Goal: Information Seeking & Learning: Learn about a topic

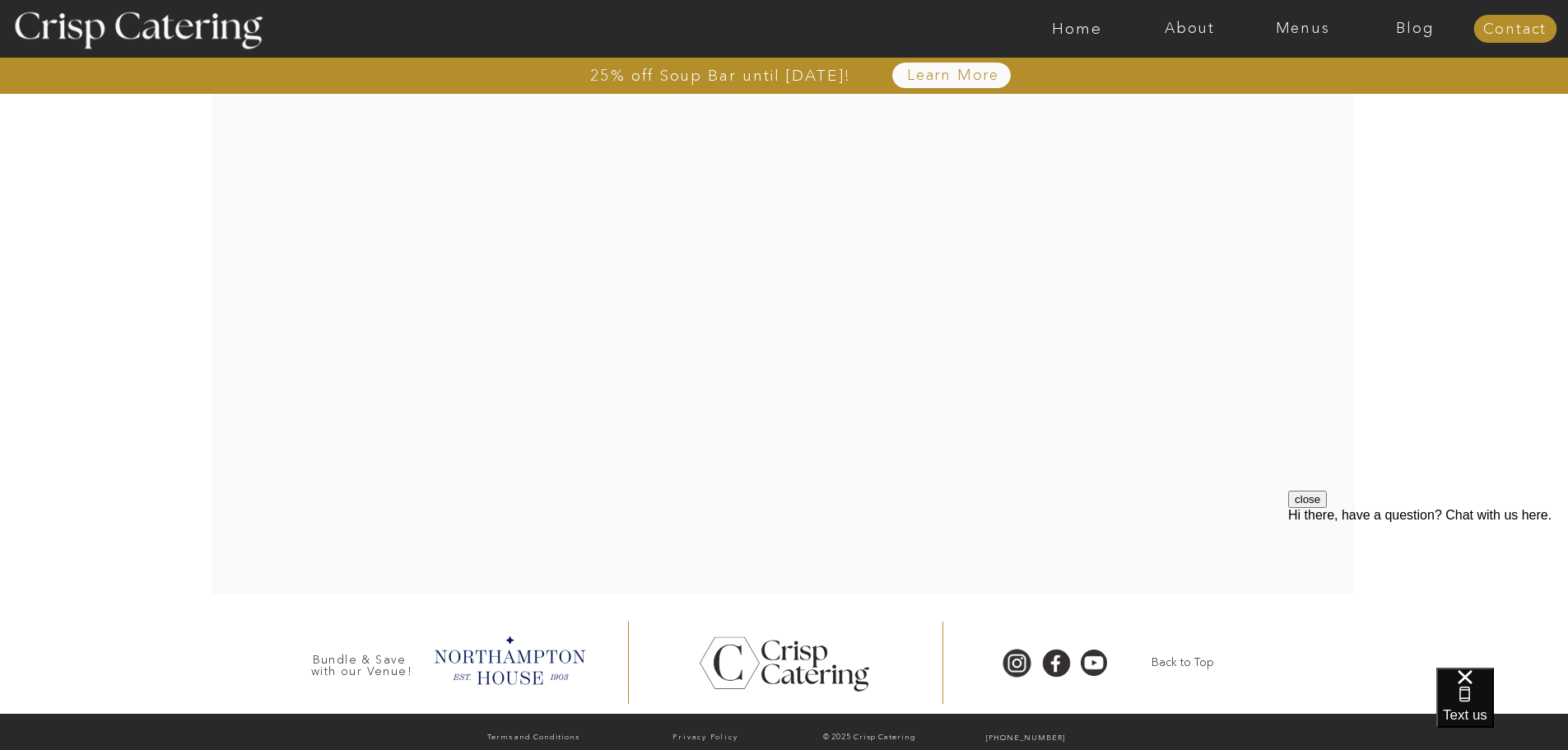
scroll to position [3418, 0]
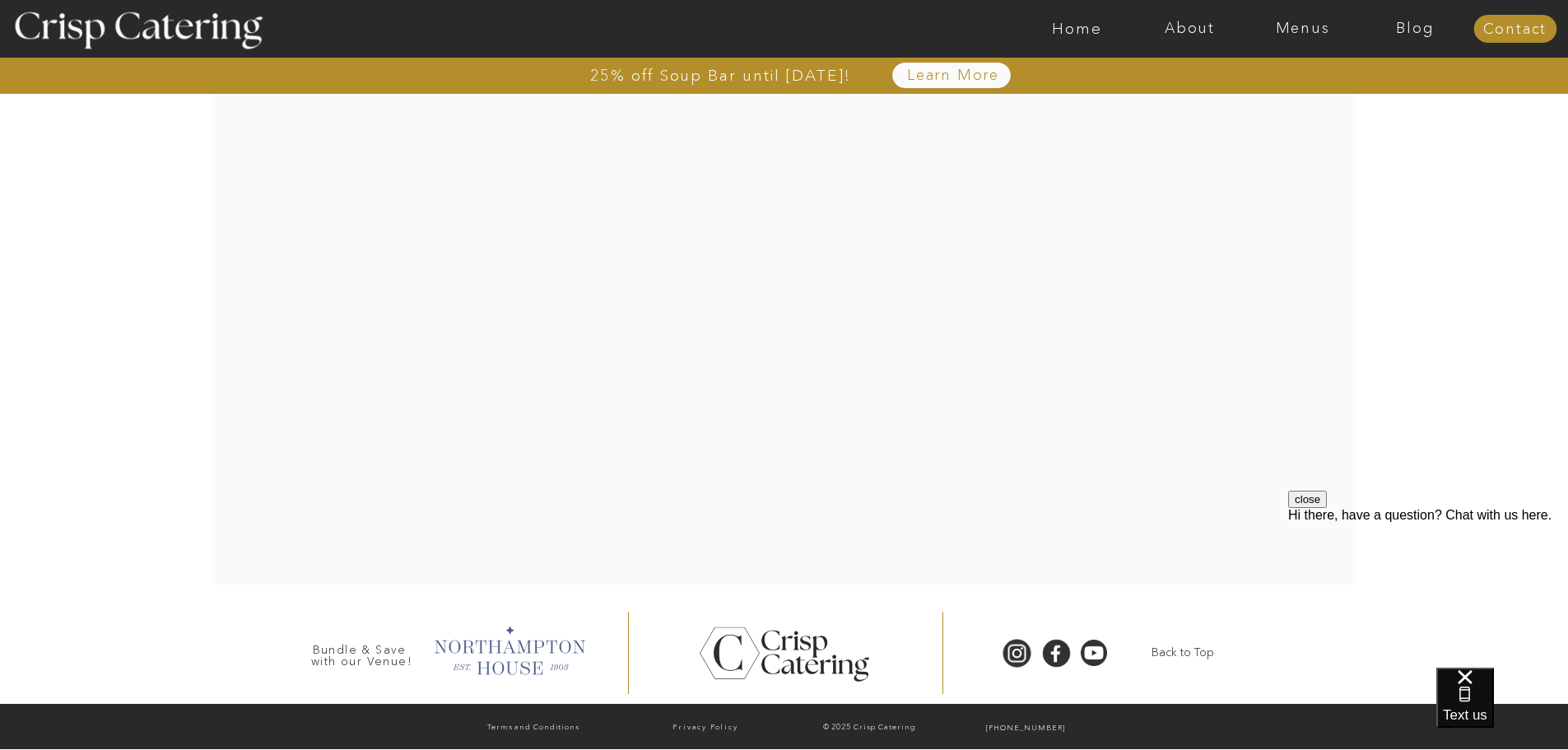
click at [527, 664] on div at bounding box center [509, 649] width 168 height 57
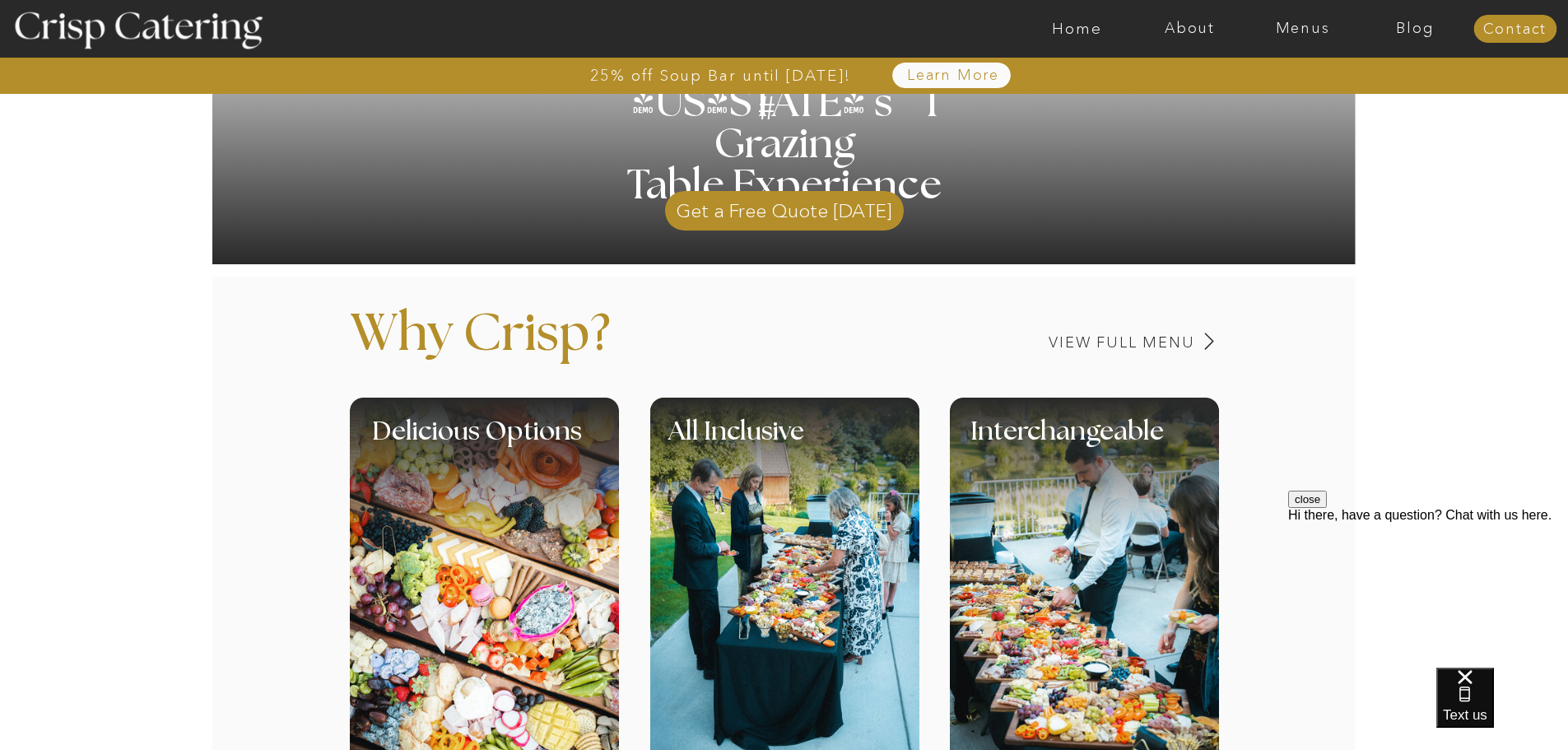
scroll to position [43, 0]
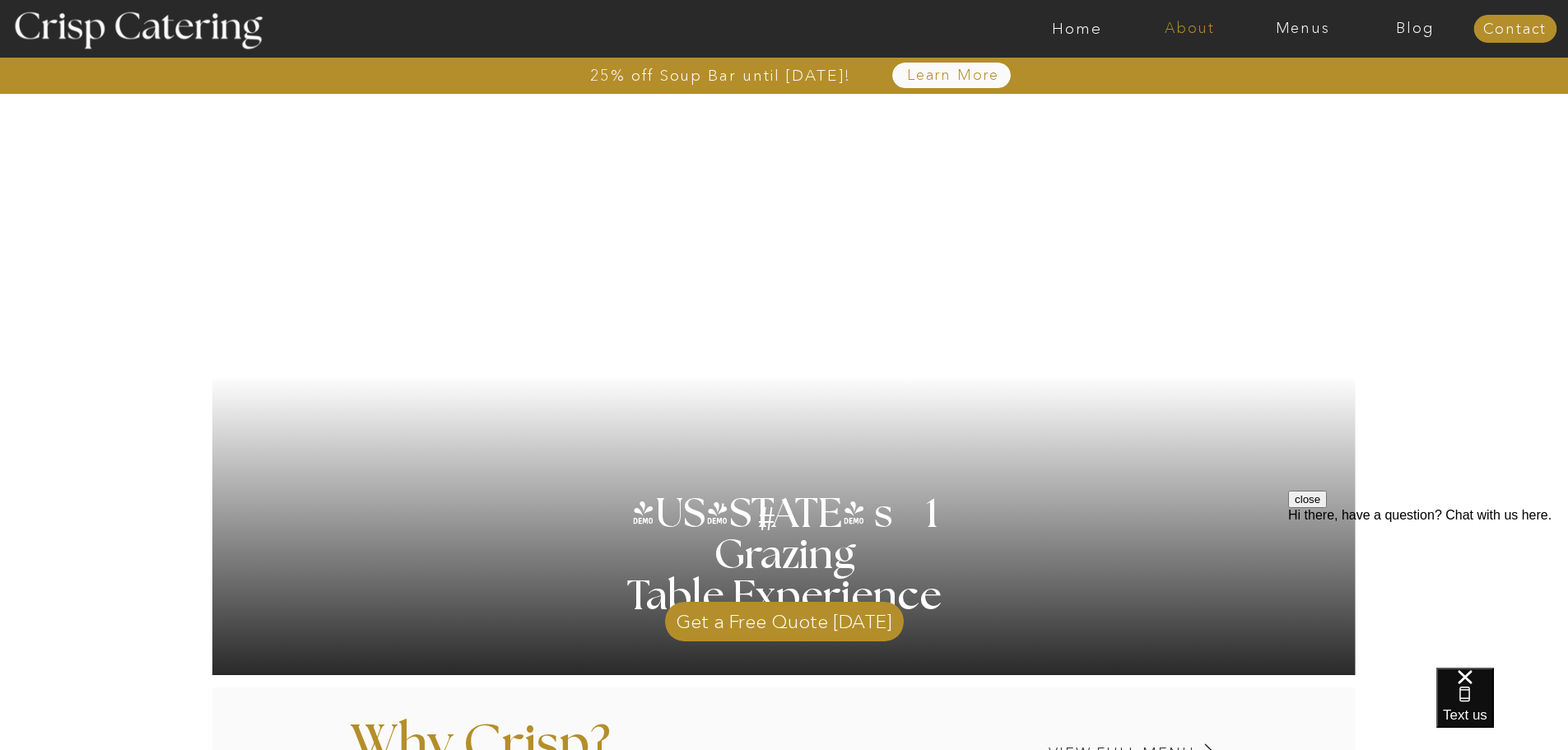
click at [1190, 29] on nav "About" at bounding box center [1189, 28] width 112 height 16
click at [1168, 118] on nav "faq" at bounding box center [1188, 118] width 82 height 16
click at [1302, 22] on nav "Menus" at bounding box center [1302, 28] width 112 height 16
click at [1190, 30] on nav "About" at bounding box center [1189, 28] width 112 height 16
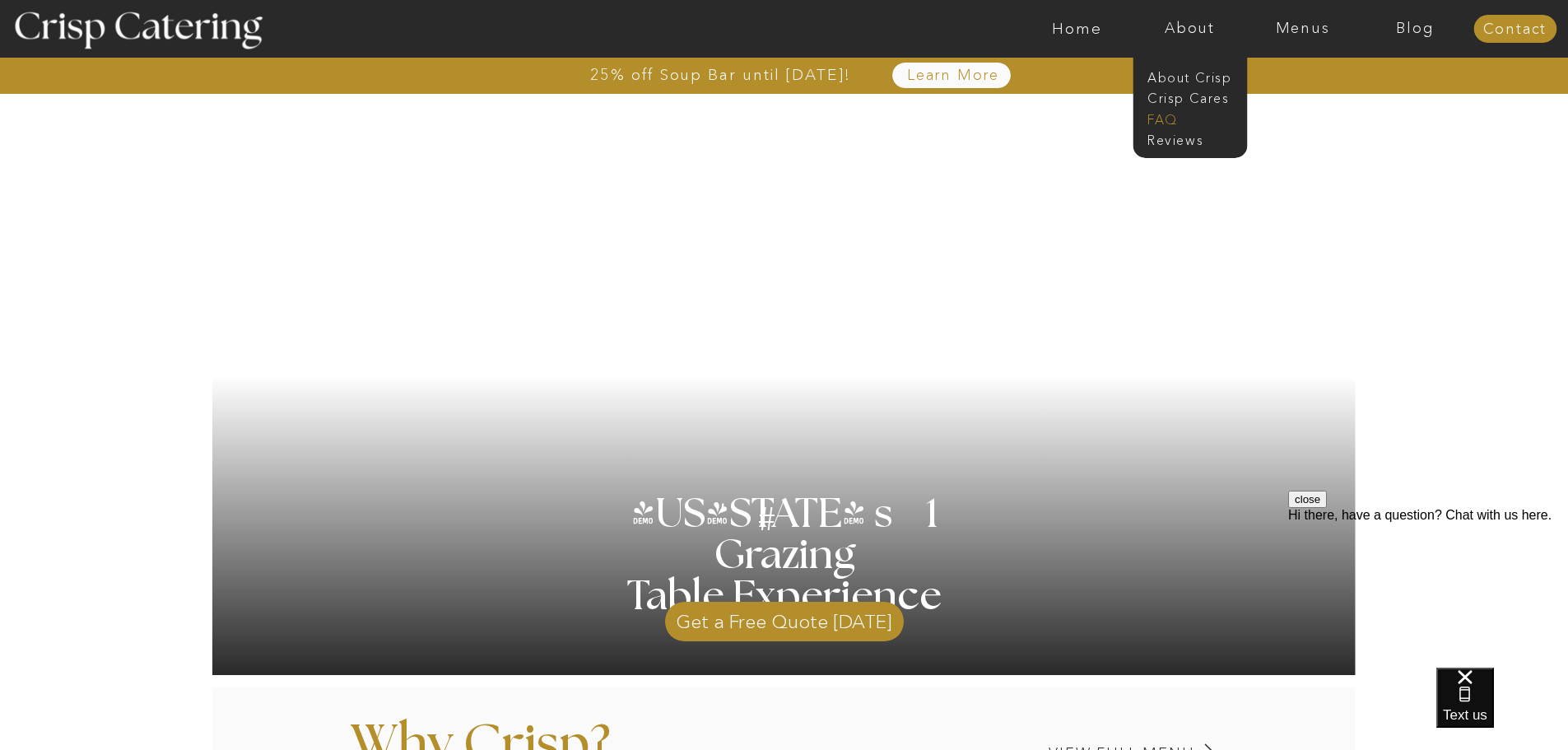
click at [1164, 122] on nav "faq" at bounding box center [1188, 118] width 82 height 16
click at [1306, 36] on nav "Menus" at bounding box center [1302, 28] width 112 height 16
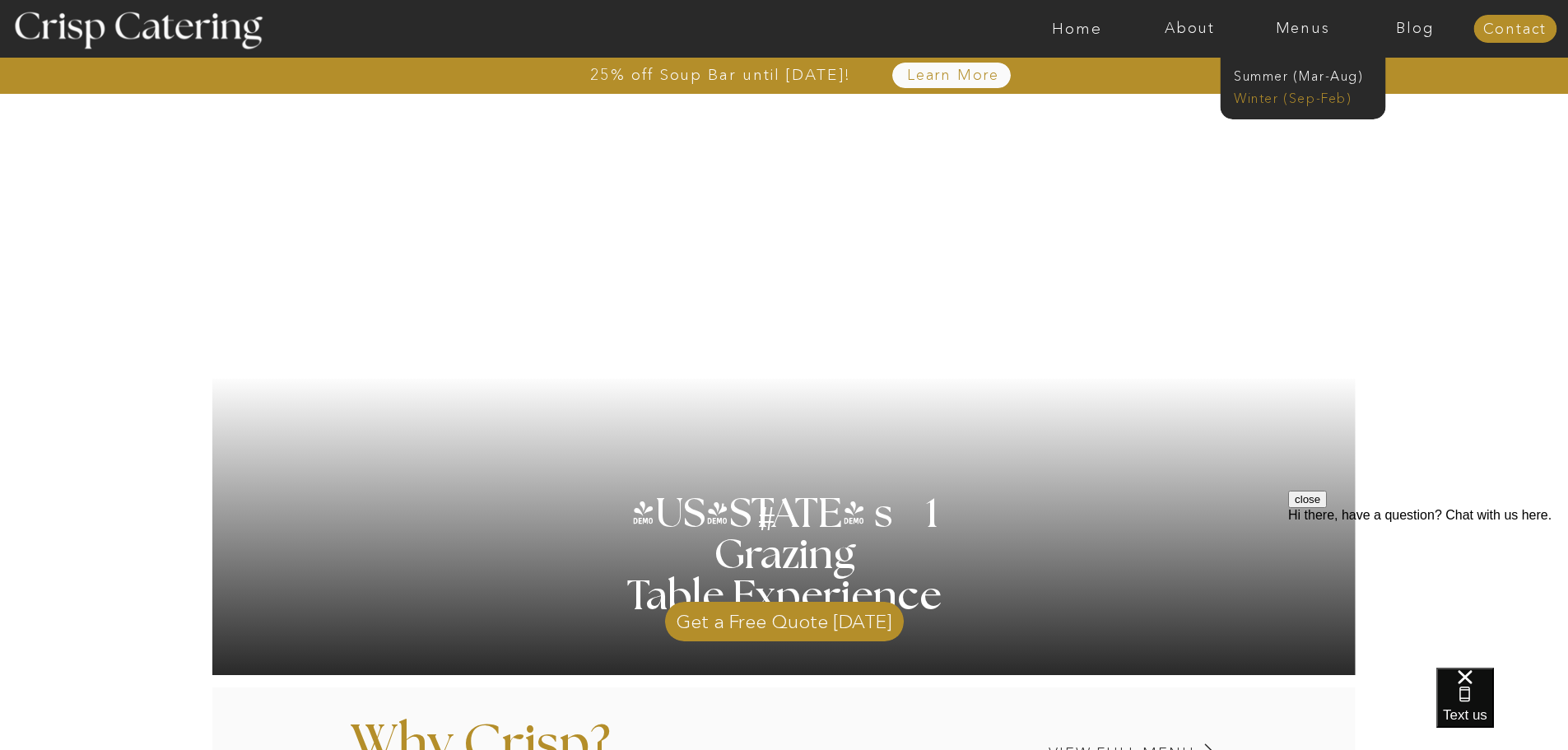
click at [1283, 96] on nav "Winter (Sep-Feb)" at bounding box center [1301, 96] width 135 height 16
click at [1306, 106] on div at bounding box center [1302, 74] width 165 height 90
click at [1286, 94] on nav "Winter (Sep-Feb)" at bounding box center [1301, 96] width 135 height 16
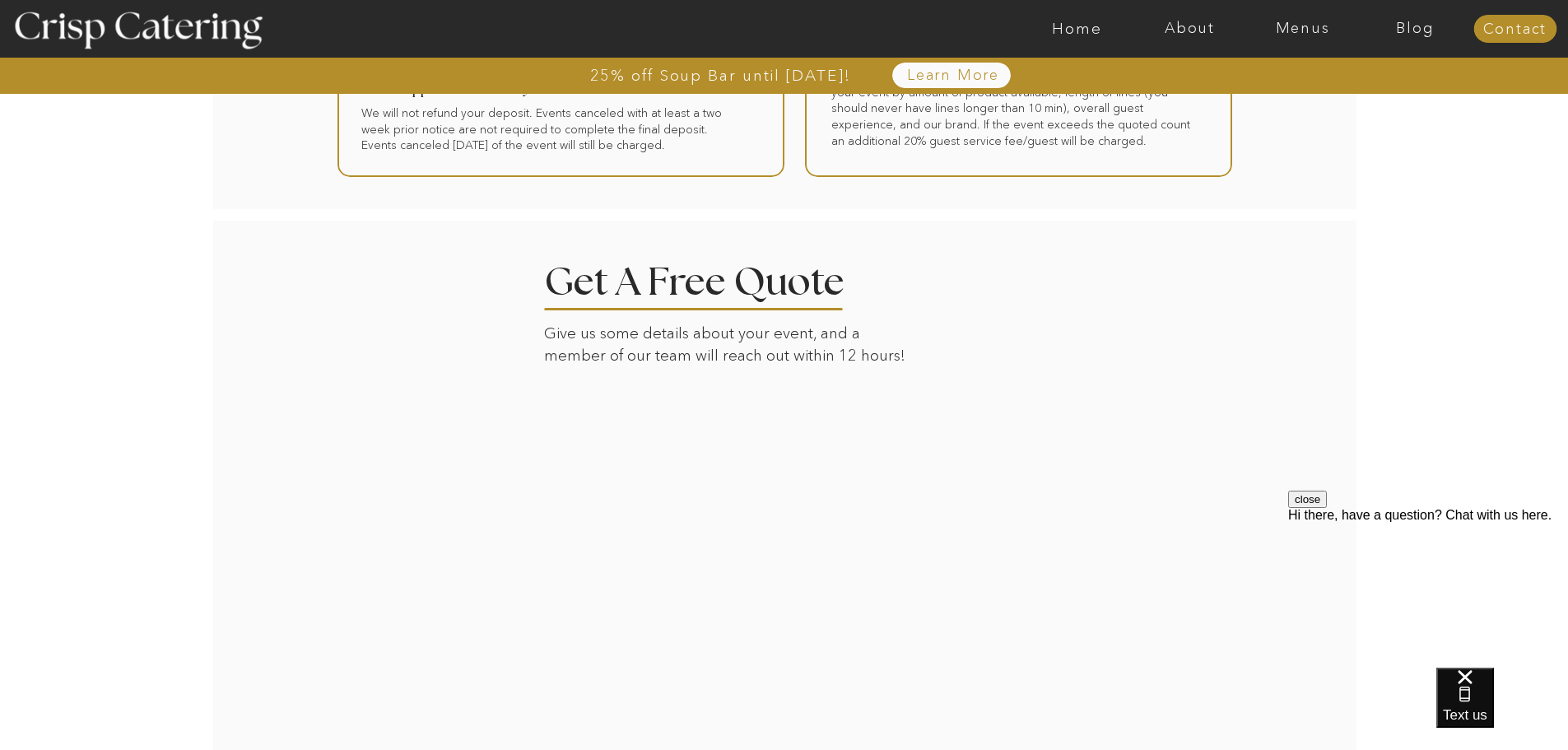
scroll to position [877, 0]
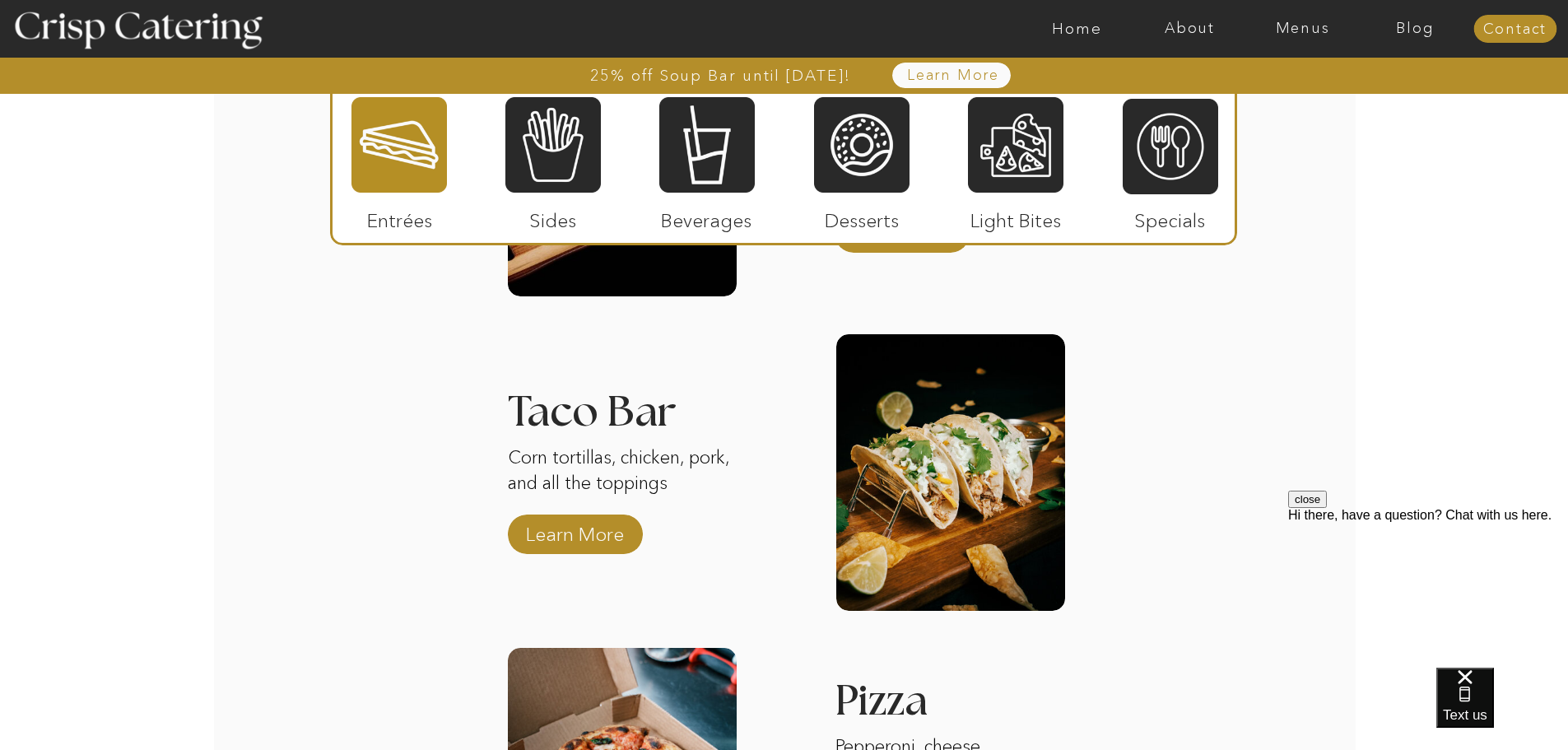
scroll to position [2070, 0]
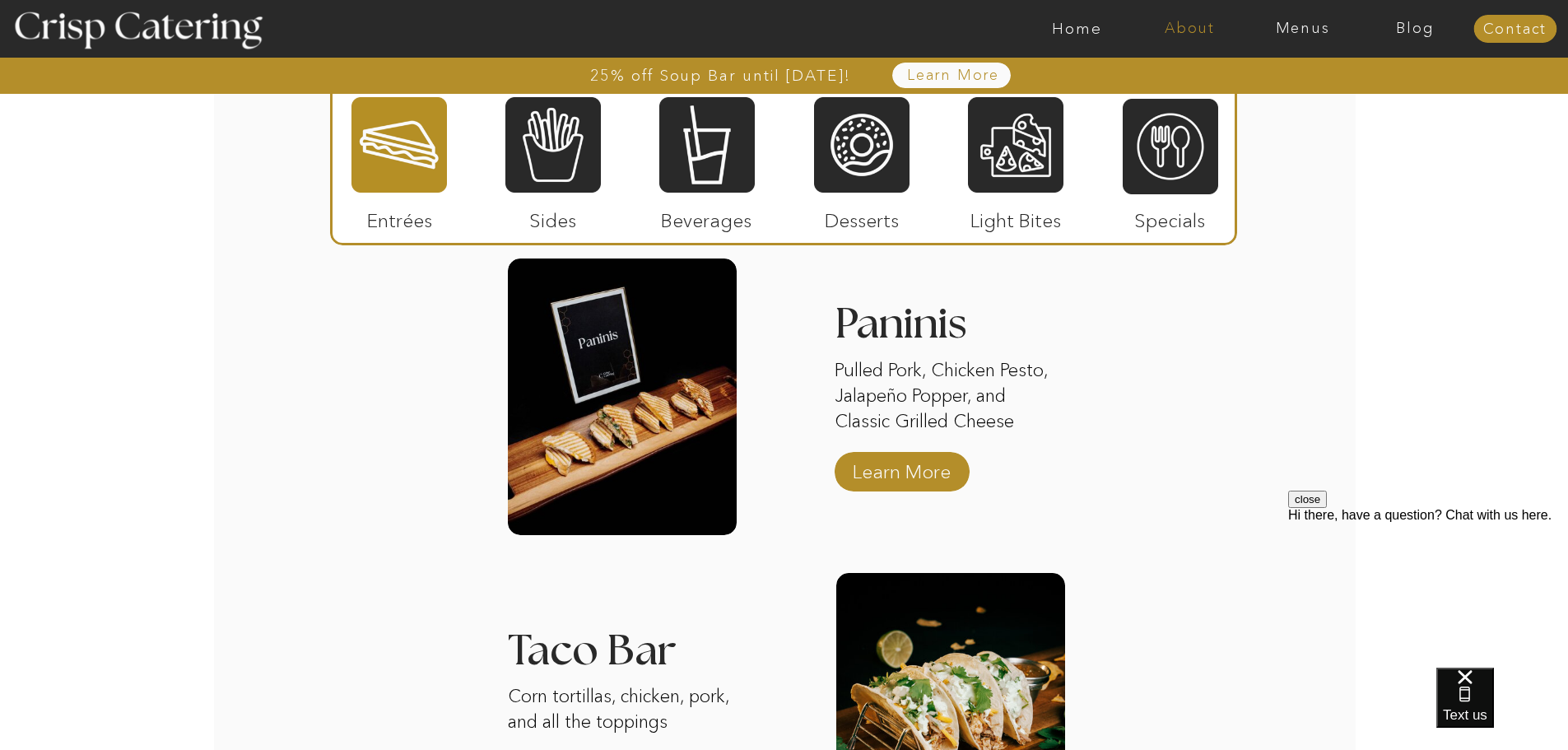
click at [1177, 28] on nav "About" at bounding box center [1189, 28] width 112 height 16
click at [1178, 79] on nav "About Crisp" at bounding box center [1194, 76] width 94 height 16
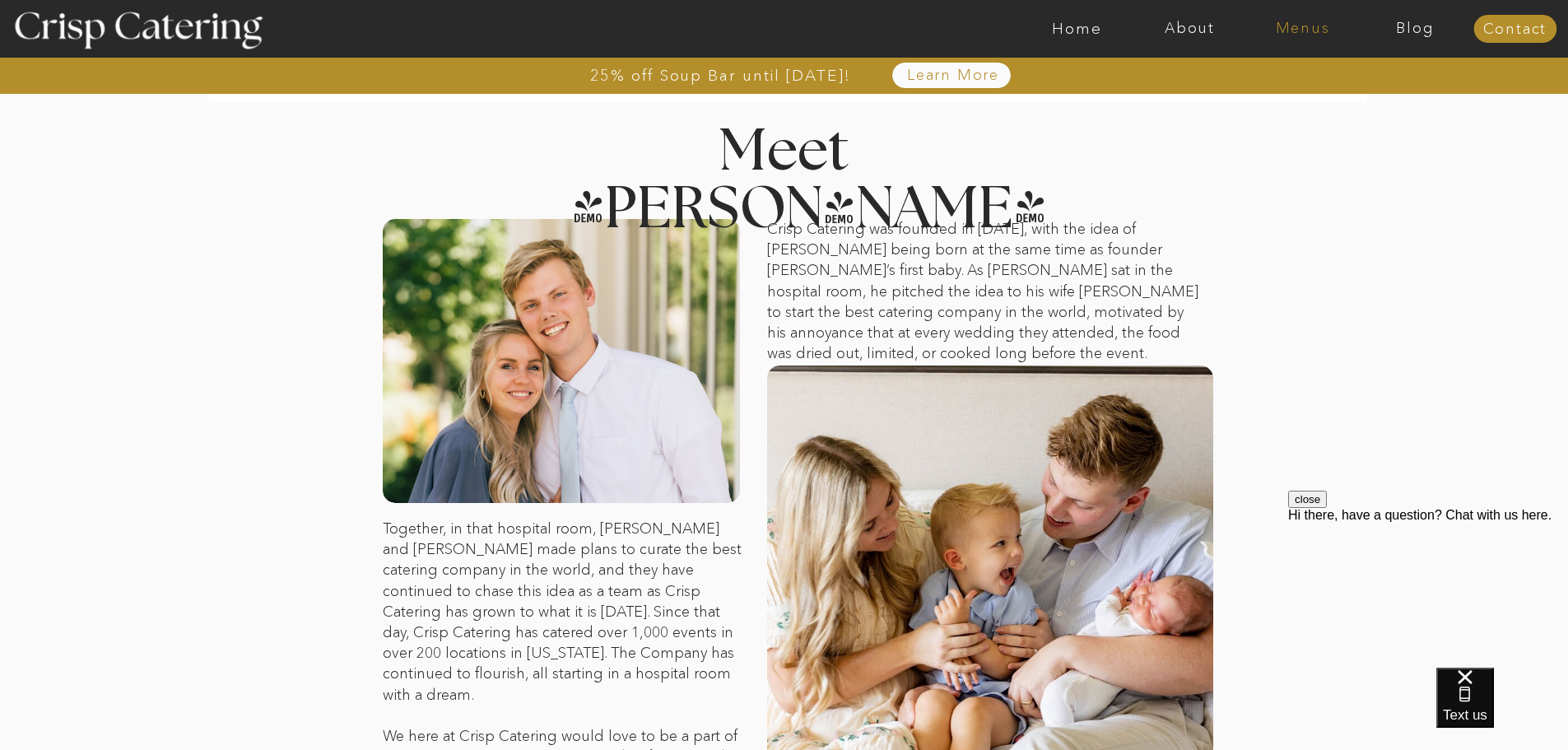
click at [1306, 30] on nav "Menus" at bounding box center [1302, 28] width 112 height 16
click at [1266, 95] on nav "Winter (Sep-Feb)" at bounding box center [1301, 96] width 135 height 16
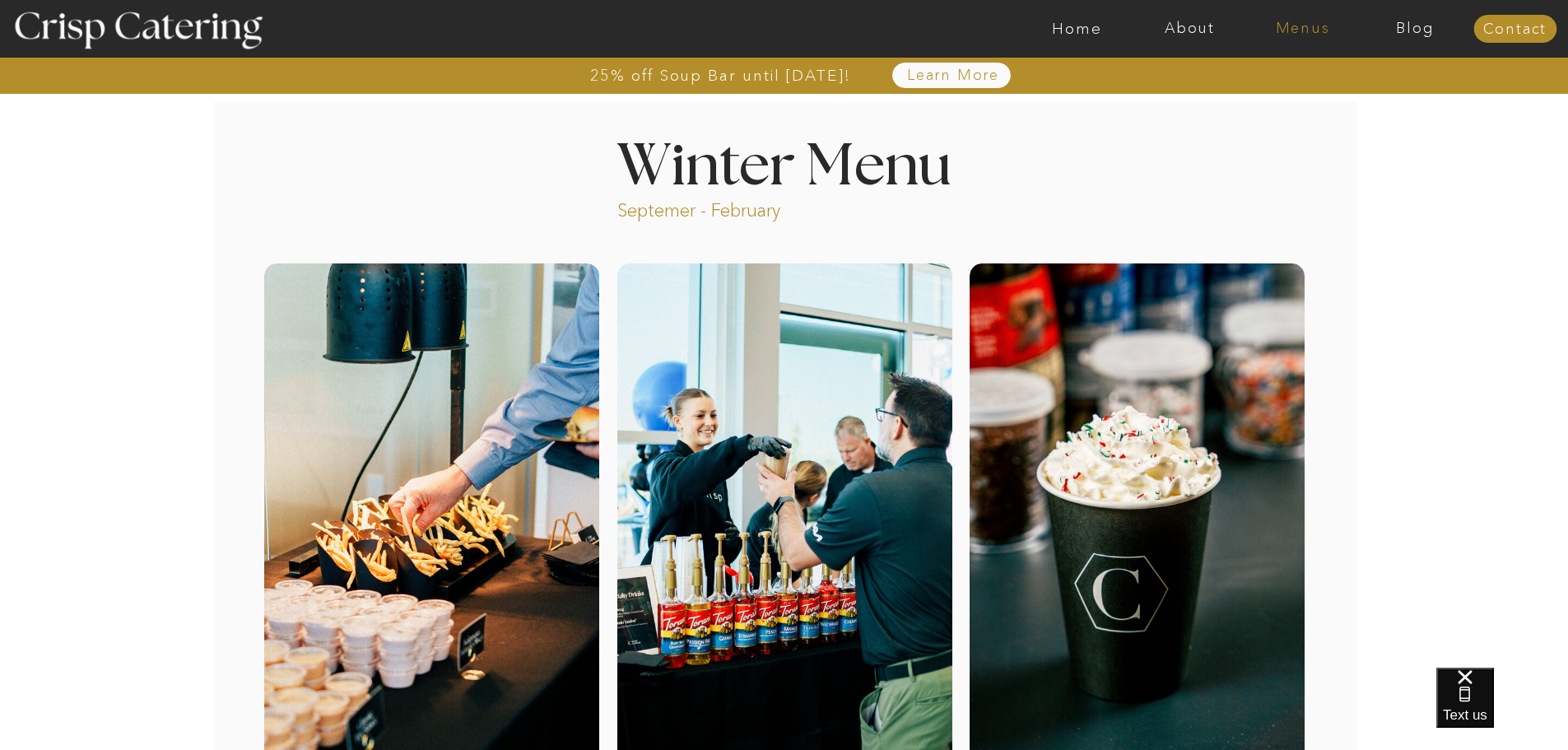
click at [1298, 27] on nav "Menus" at bounding box center [1302, 28] width 112 height 16
click at [1280, 74] on nav "Summer (Mar-Aug)" at bounding box center [1307, 75] width 147 height 16
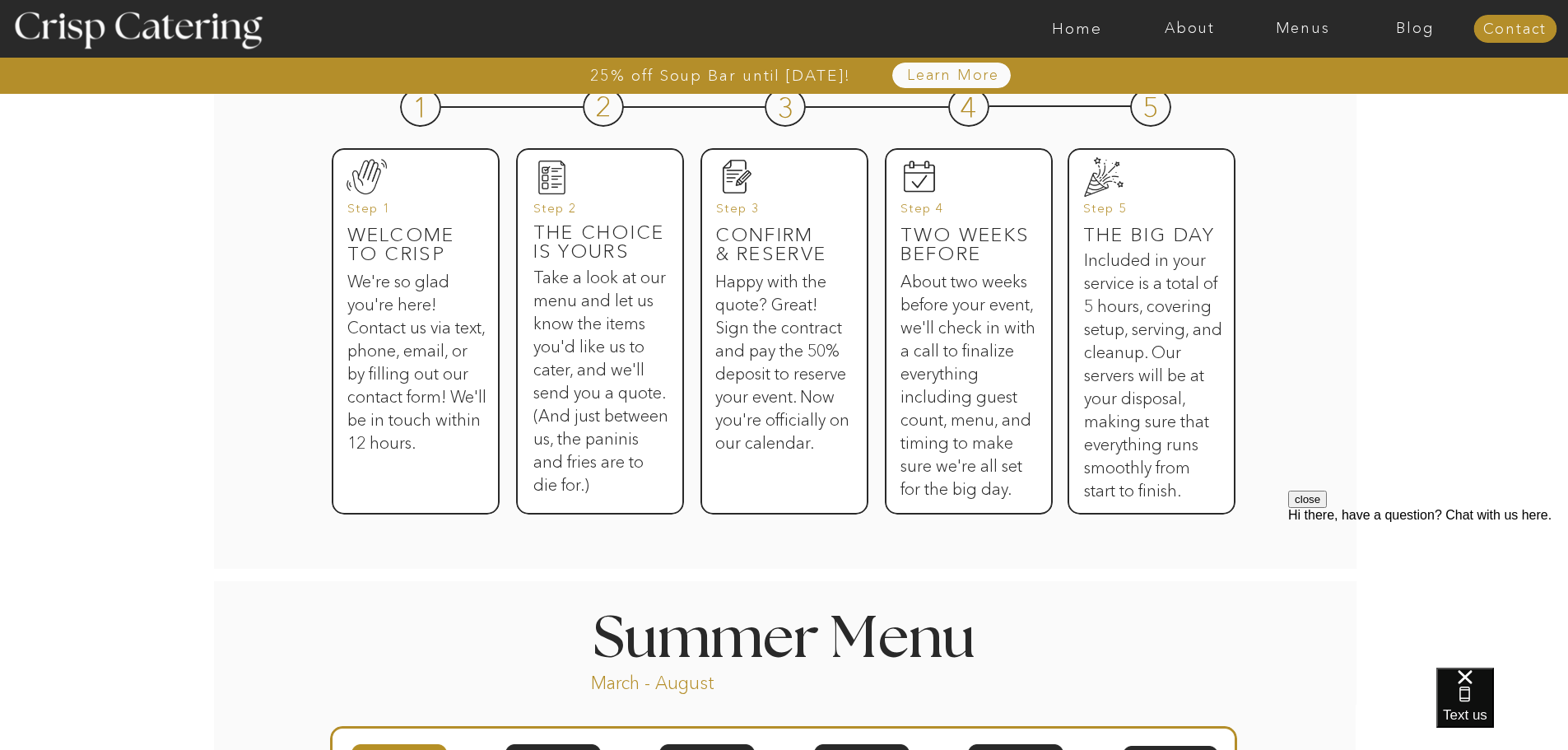
scroll to position [563, 0]
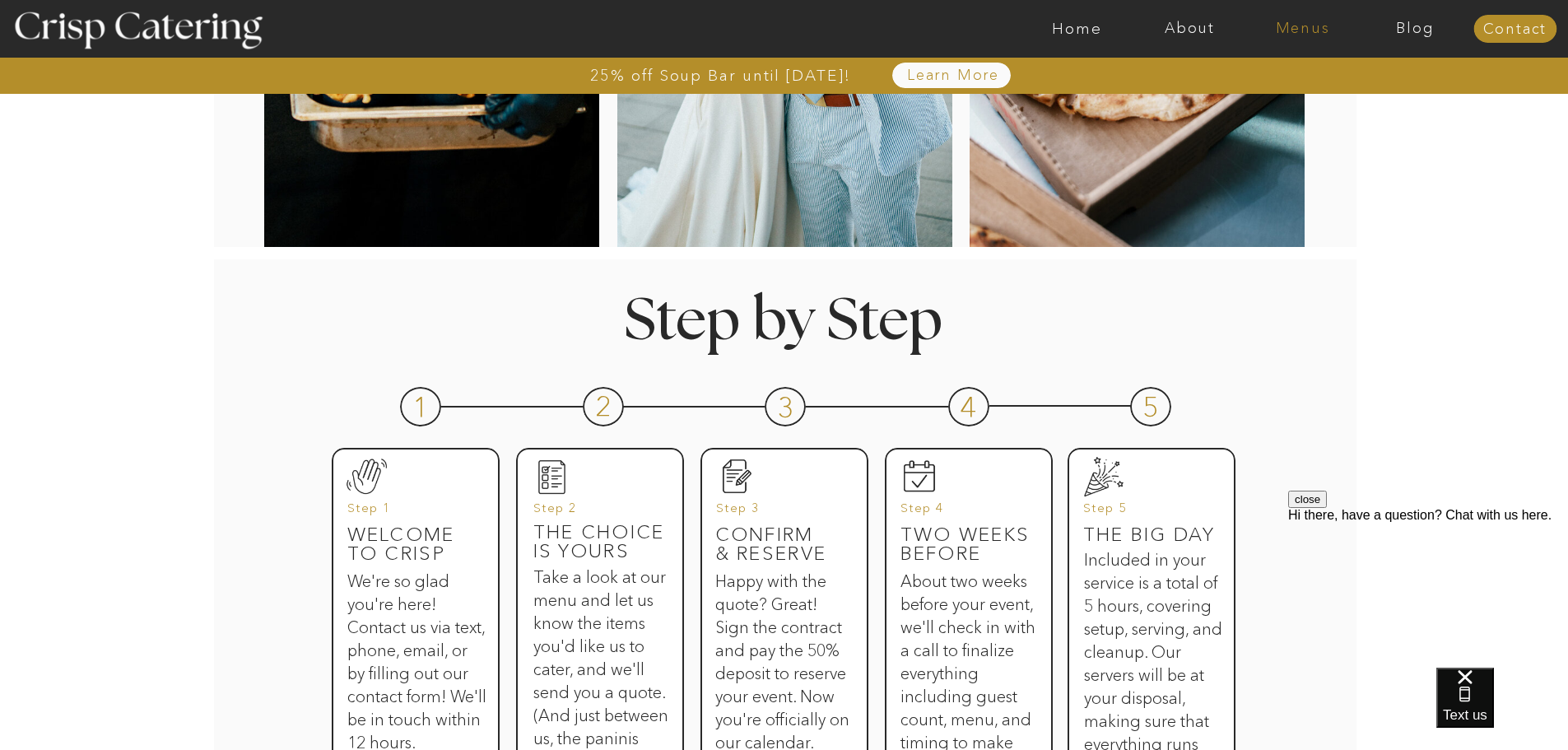
click at [1294, 24] on nav "Menus" at bounding box center [1302, 28] width 112 height 16
click at [1276, 94] on nav "Winter (Sep-Feb)" at bounding box center [1301, 96] width 135 height 16
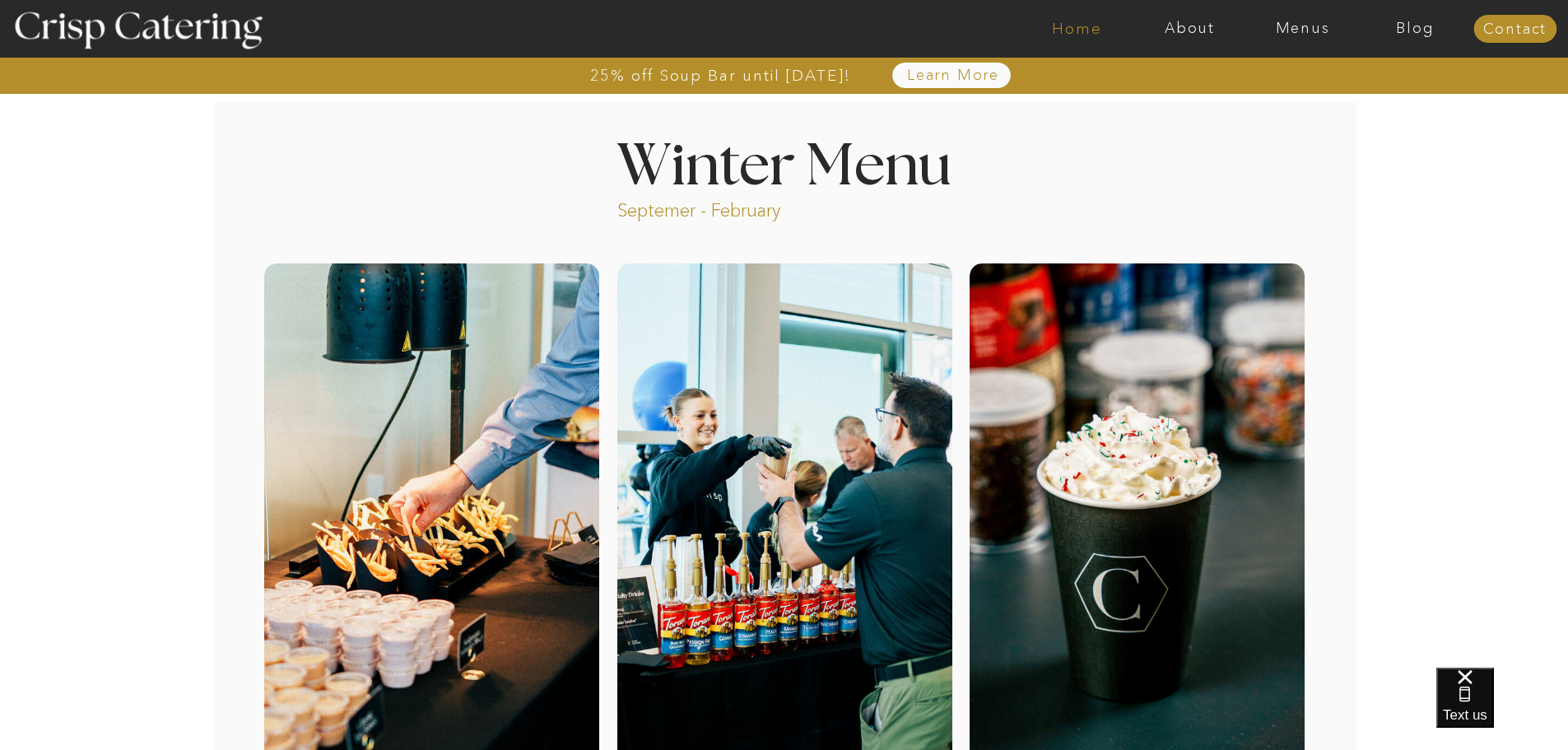
click at [1070, 31] on nav "Home" at bounding box center [1076, 28] width 112 height 16
